Goal: Transaction & Acquisition: Download file/media

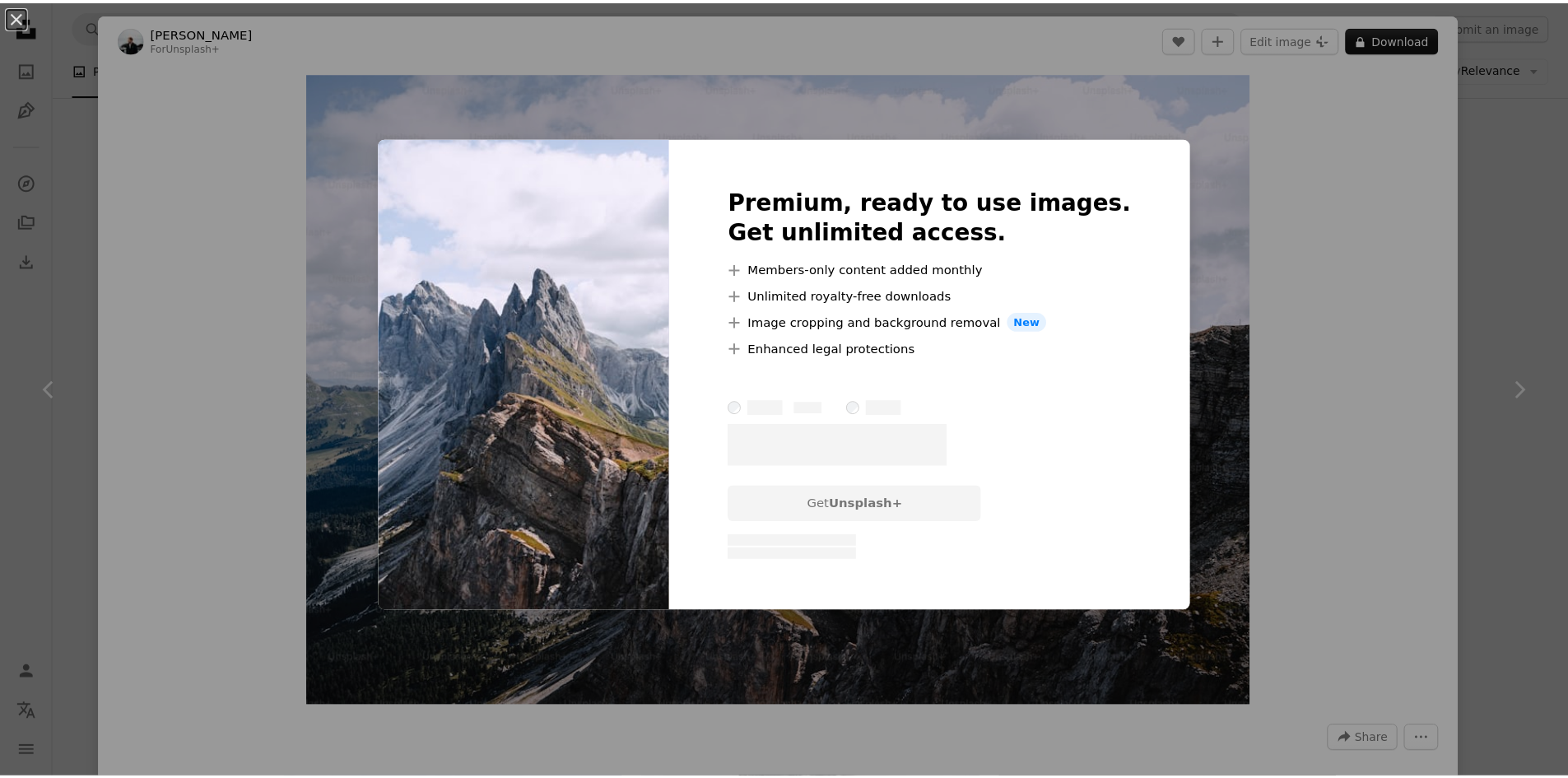
scroll to position [8230, 0]
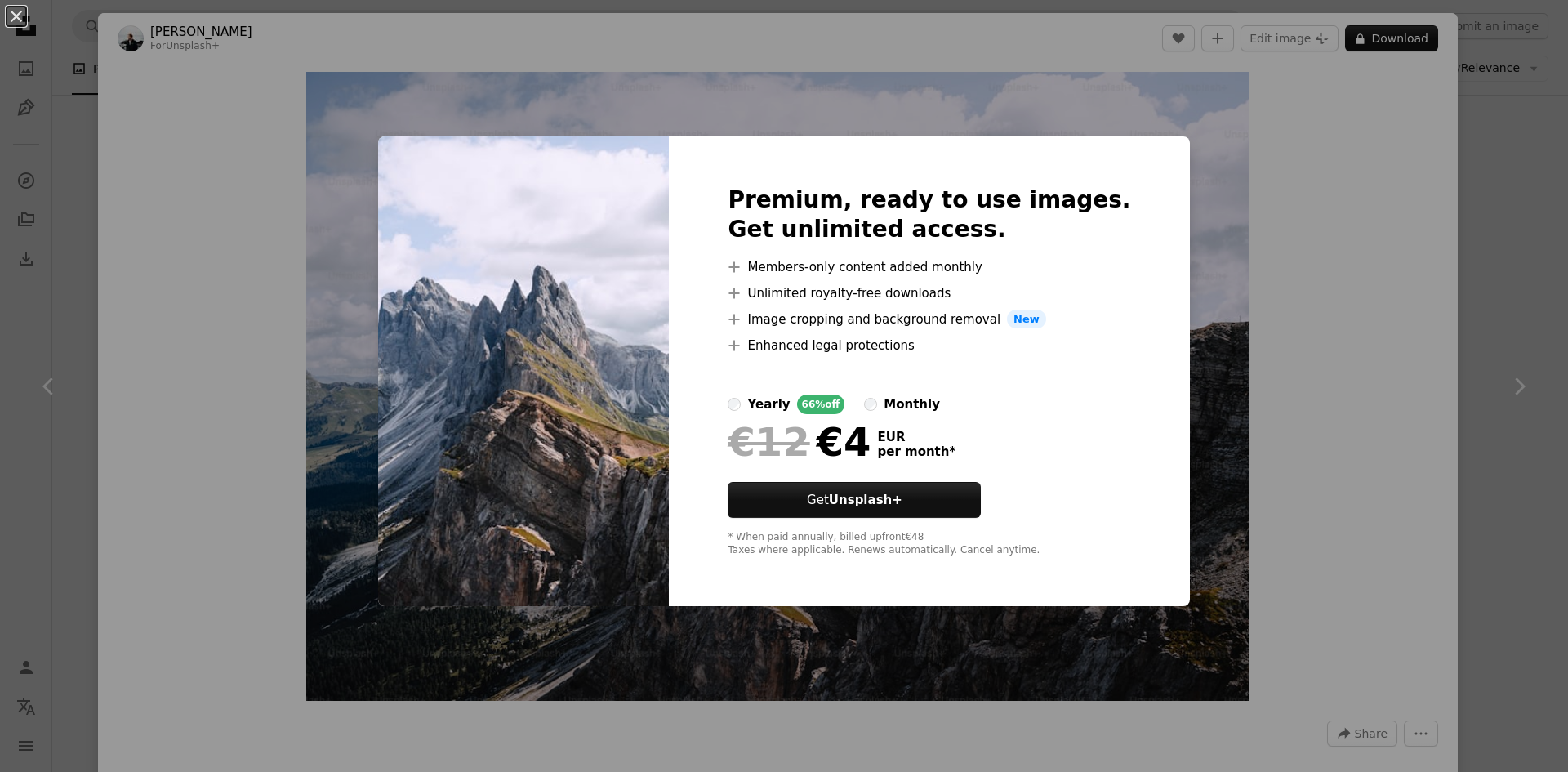
click at [1300, 245] on div "An X shape Premium, ready to use images. Get unlimited access. A plus sign Memb…" at bounding box center [784, 386] width 1568 height 772
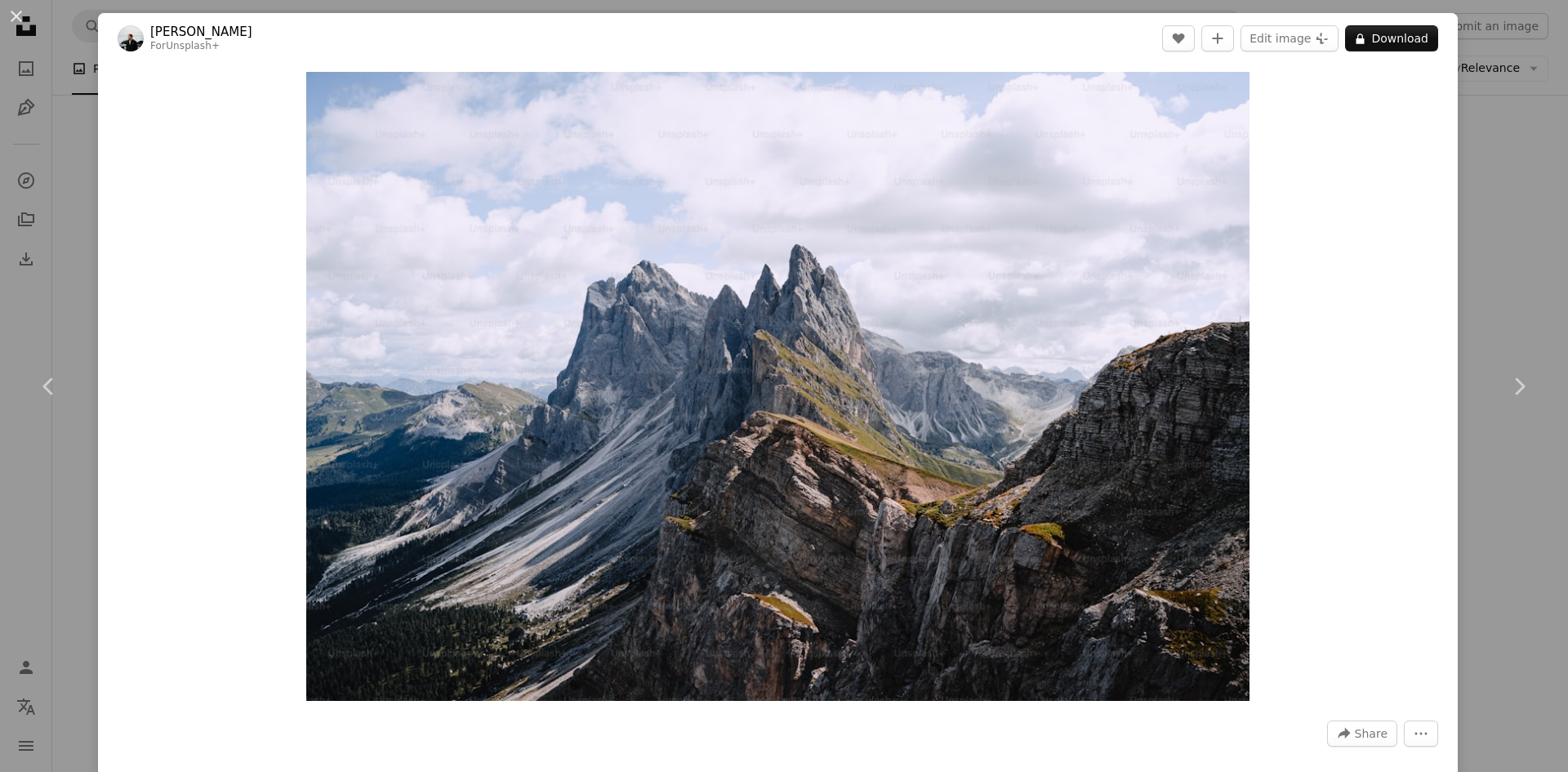
click at [1475, 198] on div "An X shape Chevron left Chevron right [PERSON_NAME] For Unsplash+ A heart A plu…" at bounding box center [784, 386] width 1568 height 772
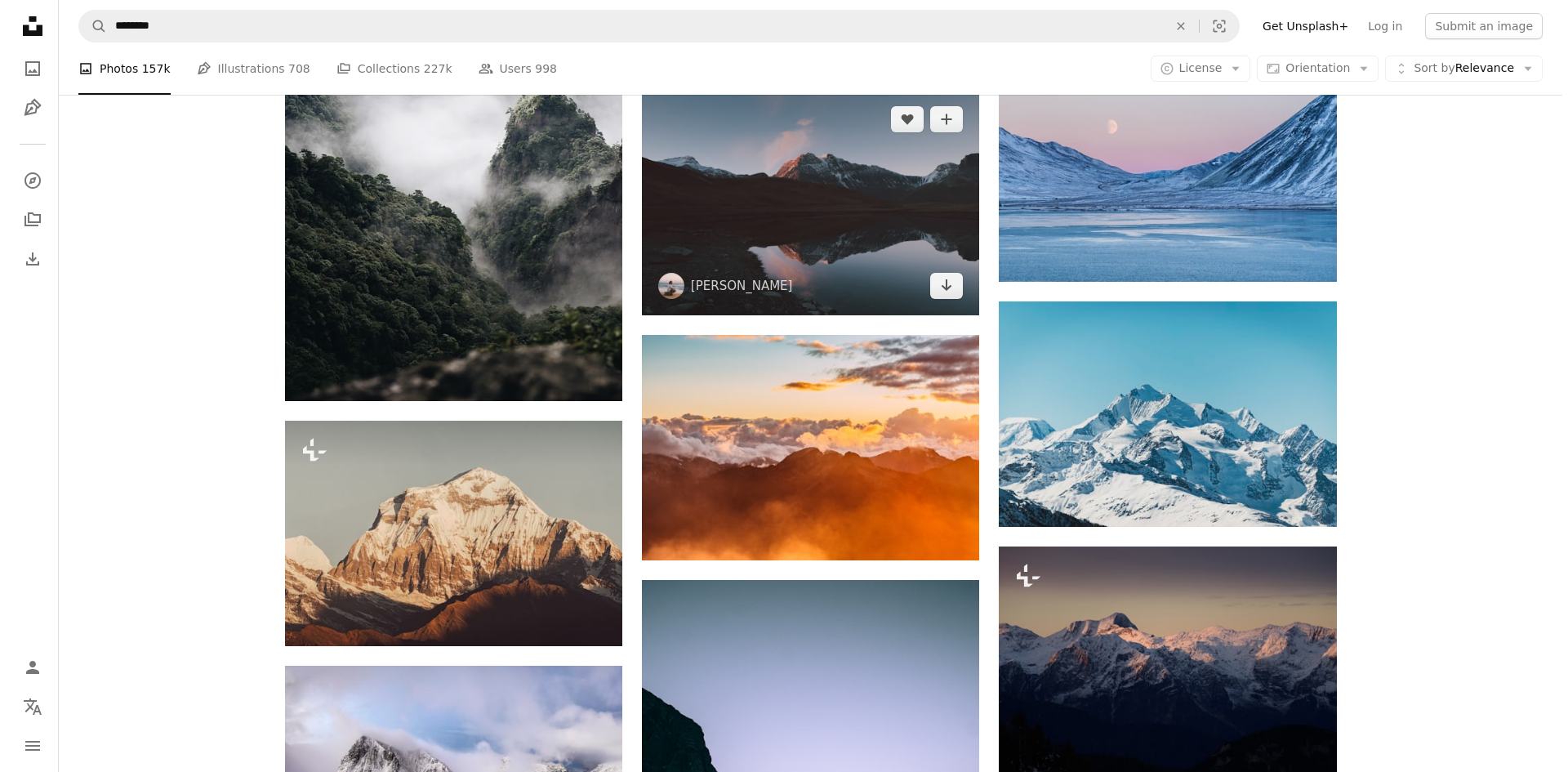
scroll to position [10208, 0]
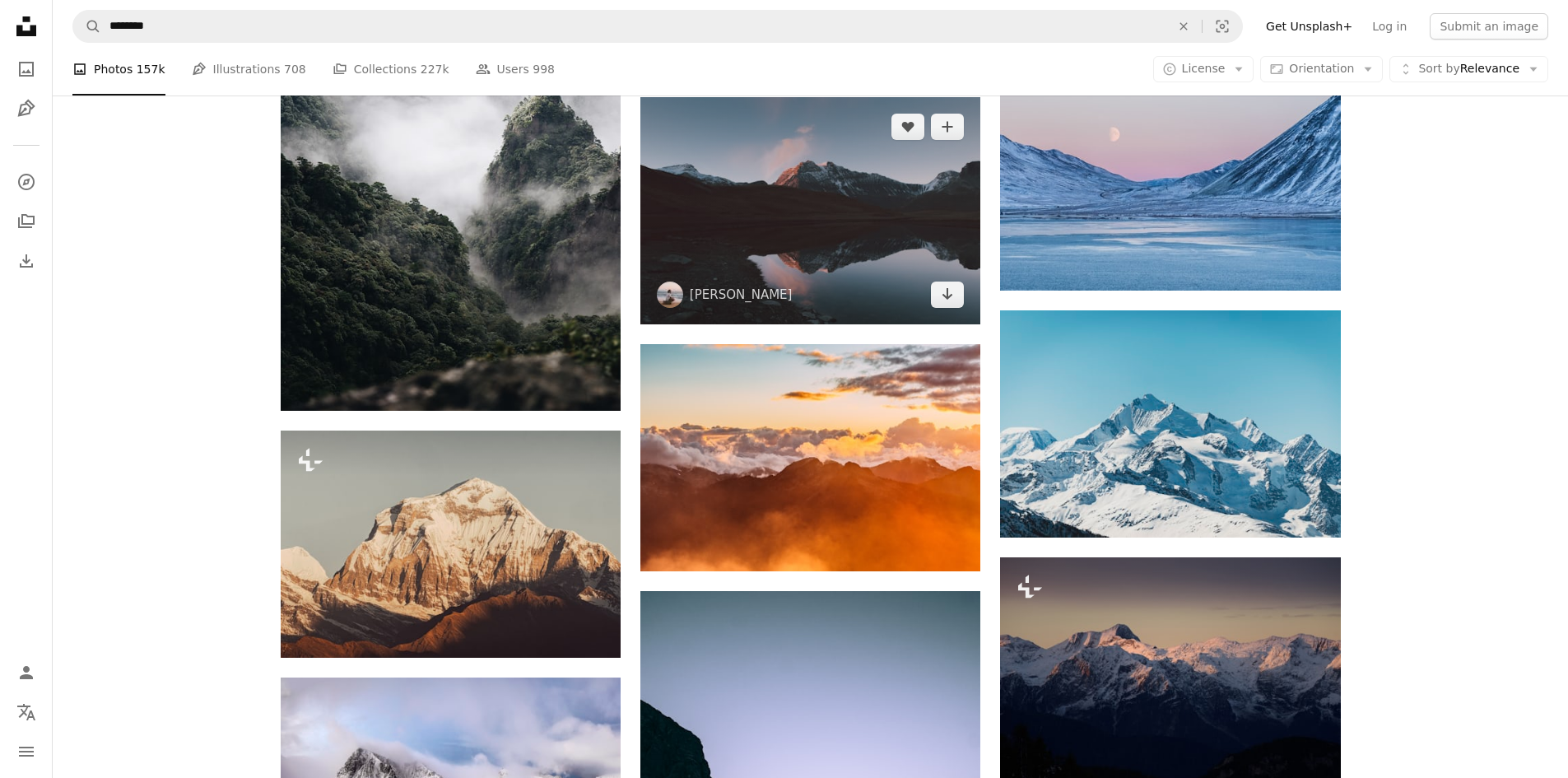
click at [778, 219] on img at bounding box center [810, 210] width 340 height 227
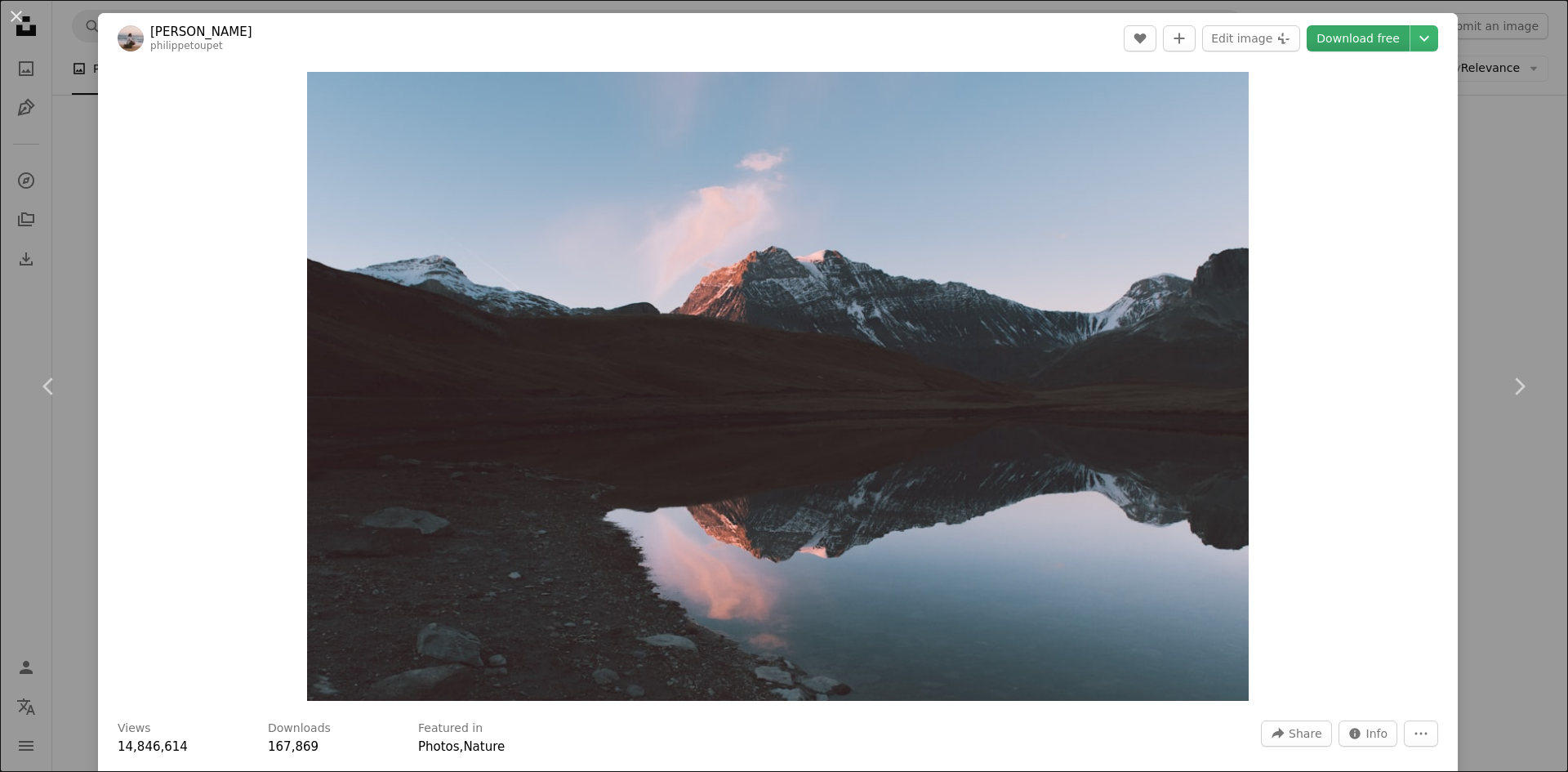
click at [1363, 42] on link "Download free" at bounding box center [1357, 38] width 103 height 26
